Goal: Task Accomplishment & Management: Manage account settings

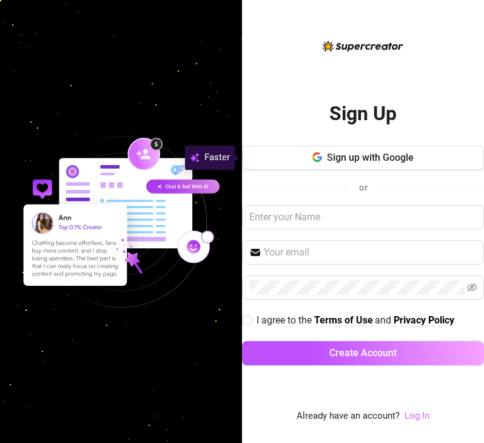
click at [414, 415] on link "Log In" at bounding box center [417, 415] width 25 height 11
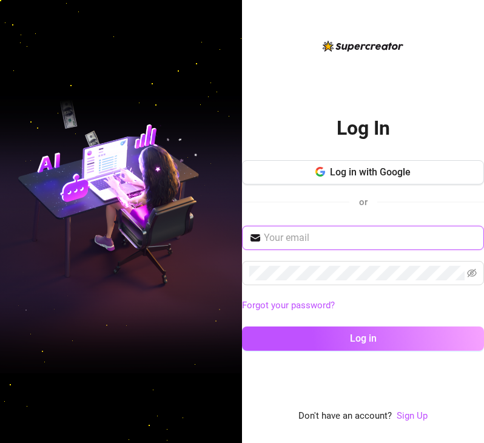
click at [345, 240] on input "text" at bounding box center [370, 238] width 213 height 15
paste input "[EMAIL_ADDRESS][DOMAIN_NAME]"
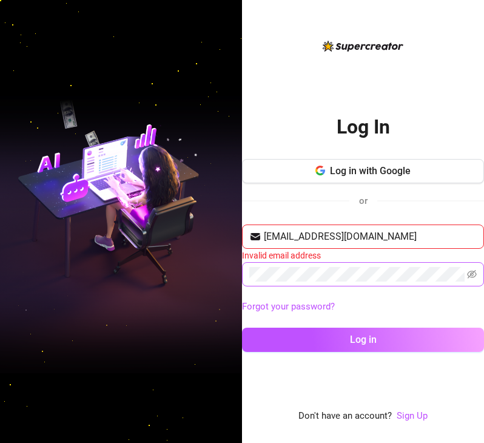
click at [380, 265] on span at bounding box center [363, 274] width 242 height 24
click at [269, 232] on input "[EMAIL_ADDRESS][DOMAIN_NAME]" at bounding box center [370, 236] width 213 height 15
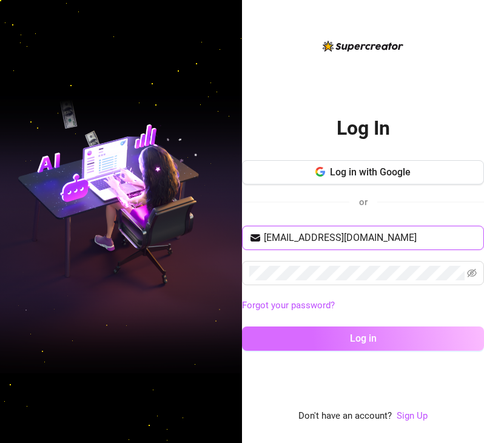
type input "[EMAIL_ADDRESS][DOMAIN_NAME]"
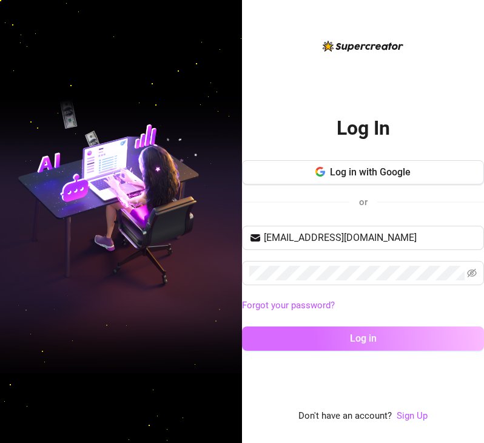
click at [384, 337] on button "Log in" at bounding box center [363, 339] width 242 height 24
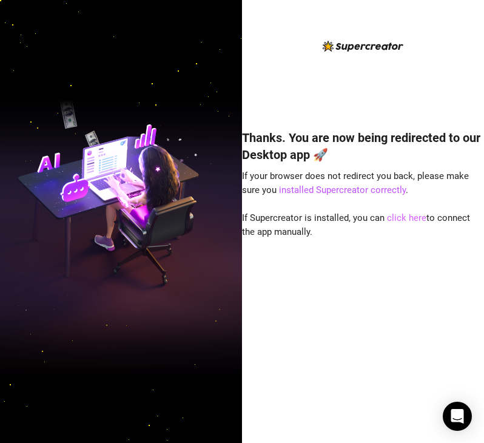
click at [396, 219] on link "click here" at bounding box center [406, 217] width 39 height 11
